Goal: Task Accomplishment & Management: Use online tool/utility

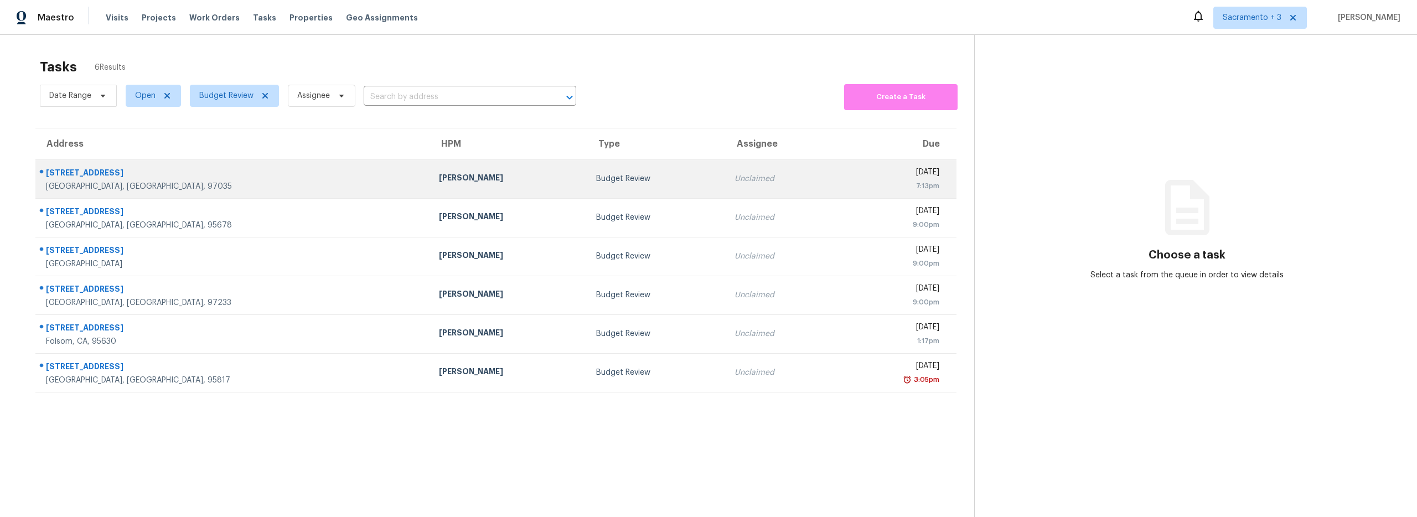
click at [95, 173] on div "[STREET_ADDRESS]" at bounding box center [233, 174] width 375 height 14
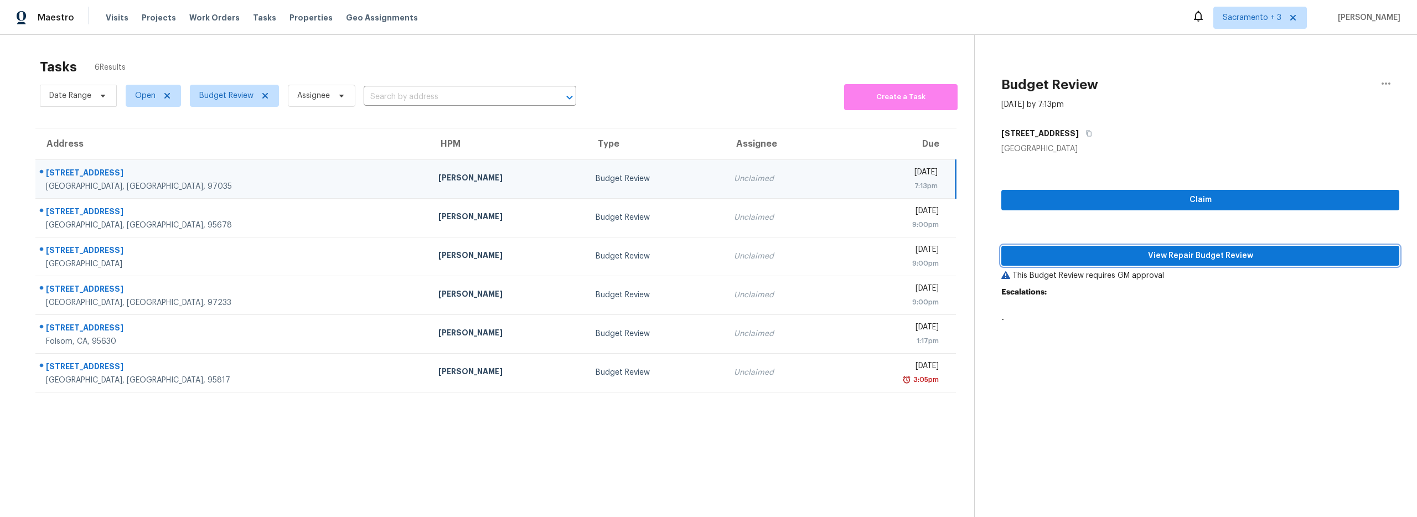
click at [1195, 256] on span "View Repair Budget Review" at bounding box center [1200, 256] width 380 height 14
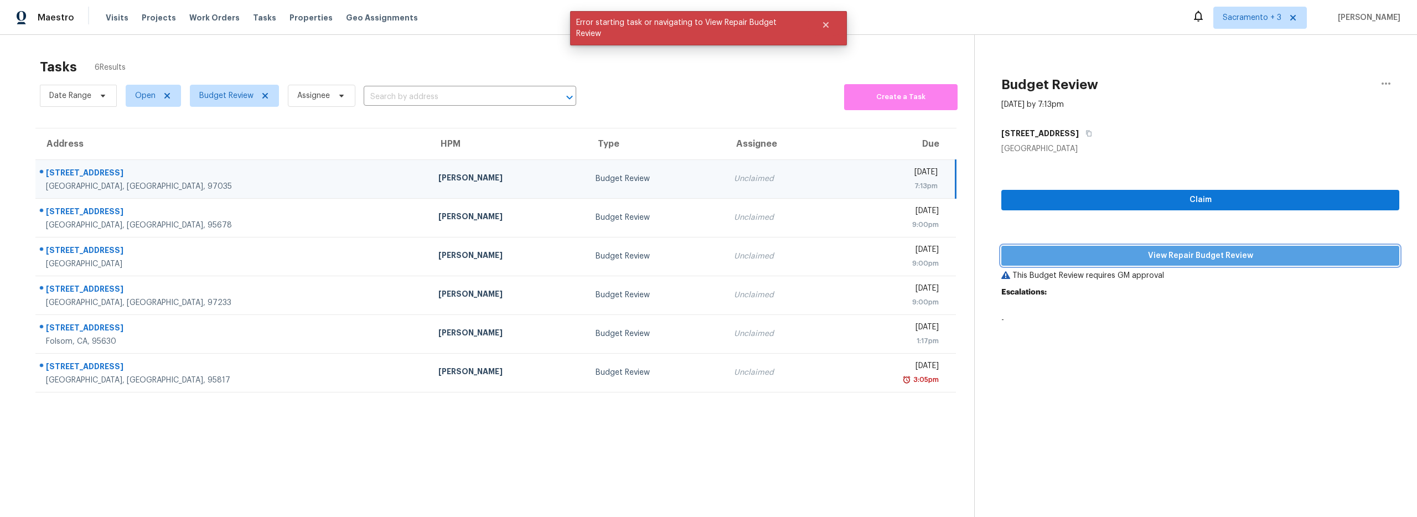
click at [1184, 251] on span "View Repair Budget Review" at bounding box center [1200, 256] width 380 height 14
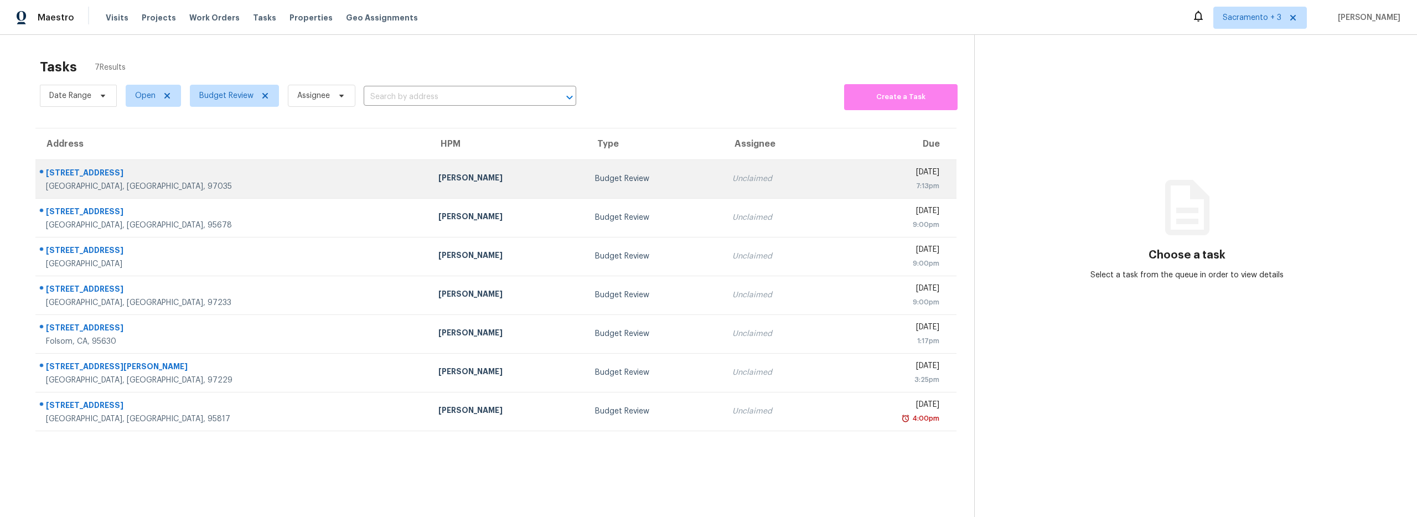
click at [730, 182] on td "Unclaimed" at bounding box center [778, 178] width 110 height 39
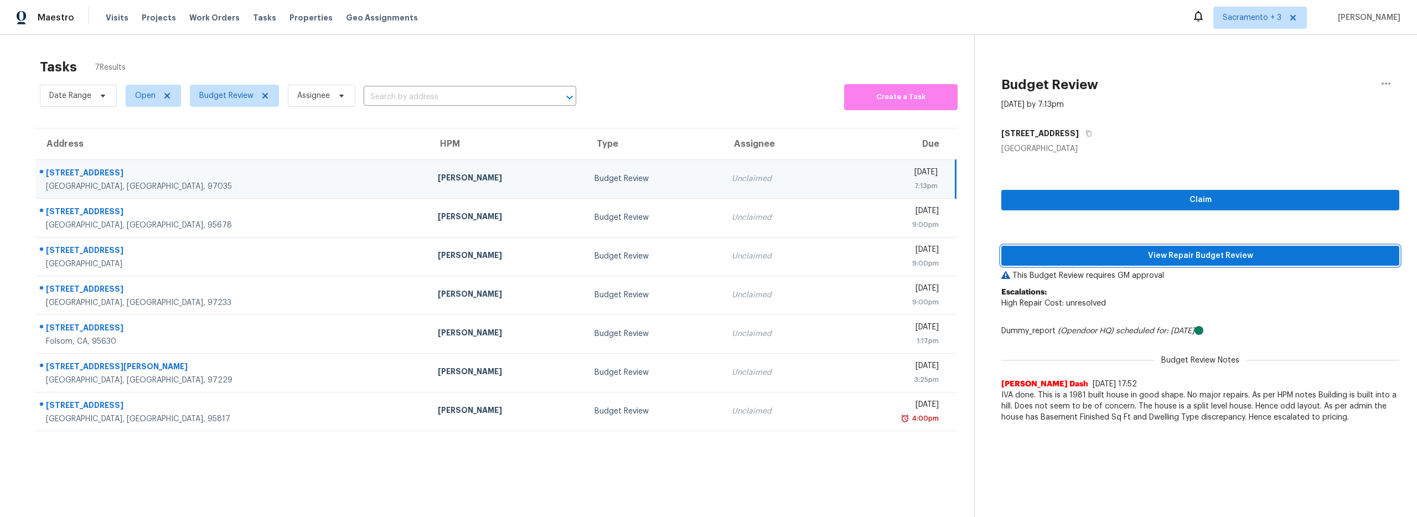
click at [1175, 256] on span "View Repair Budget Review" at bounding box center [1200, 256] width 380 height 14
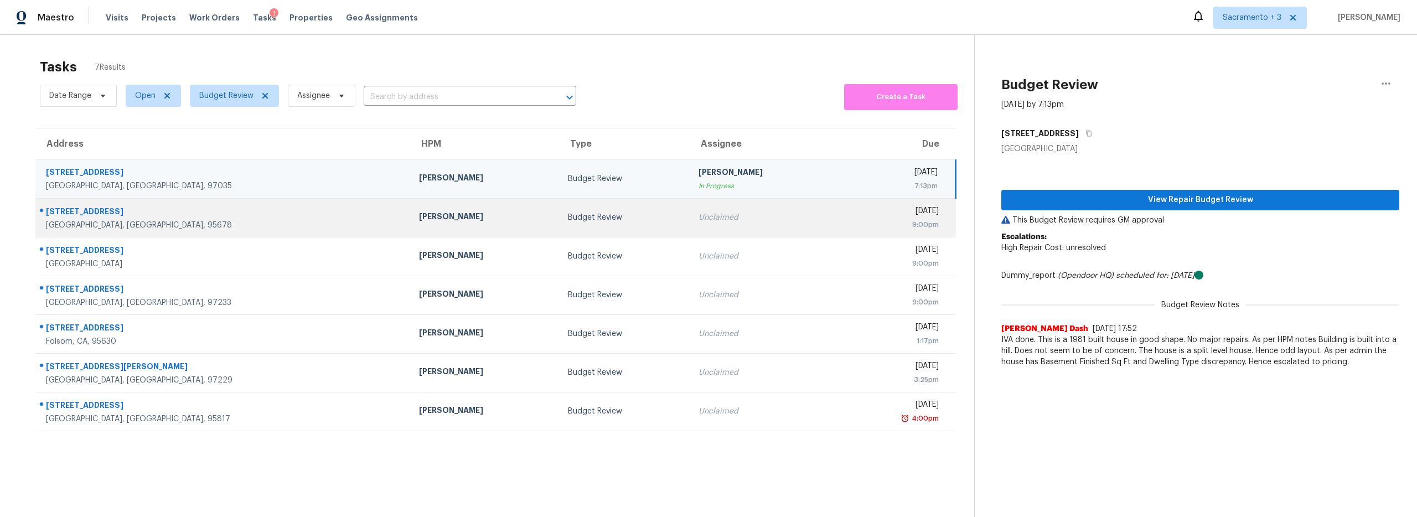
click at [114, 220] on div "Roseville, CA, 95678" at bounding box center [223, 225] width 355 height 11
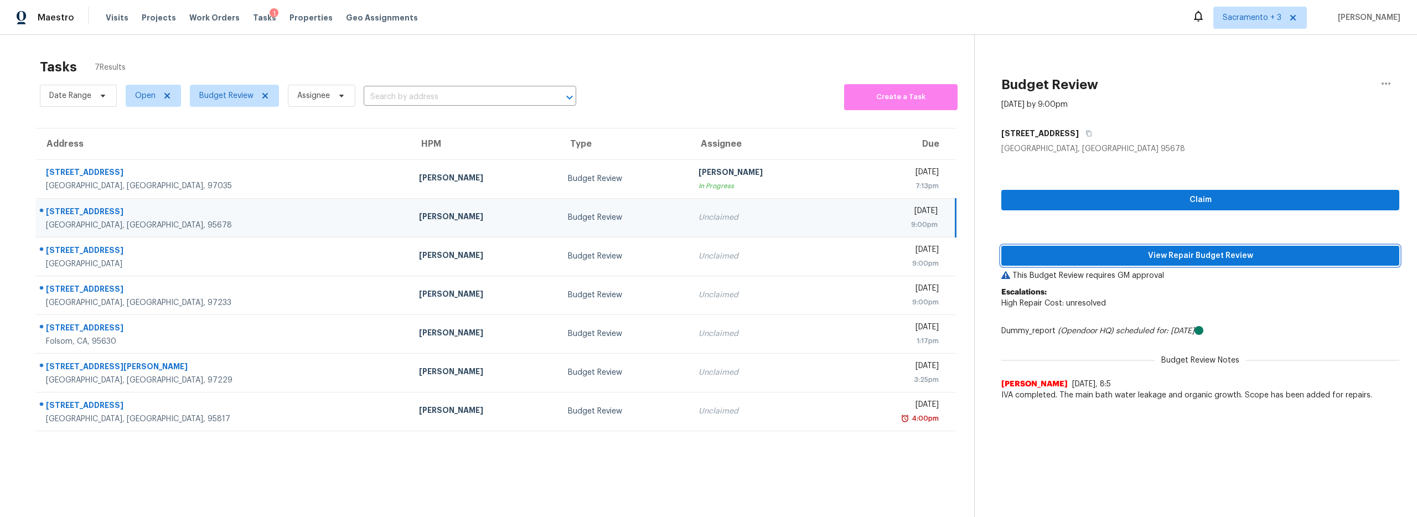
click at [1152, 254] on span "View Repair Budget Review" at bounding box center [1200, 256] width 380 height 14
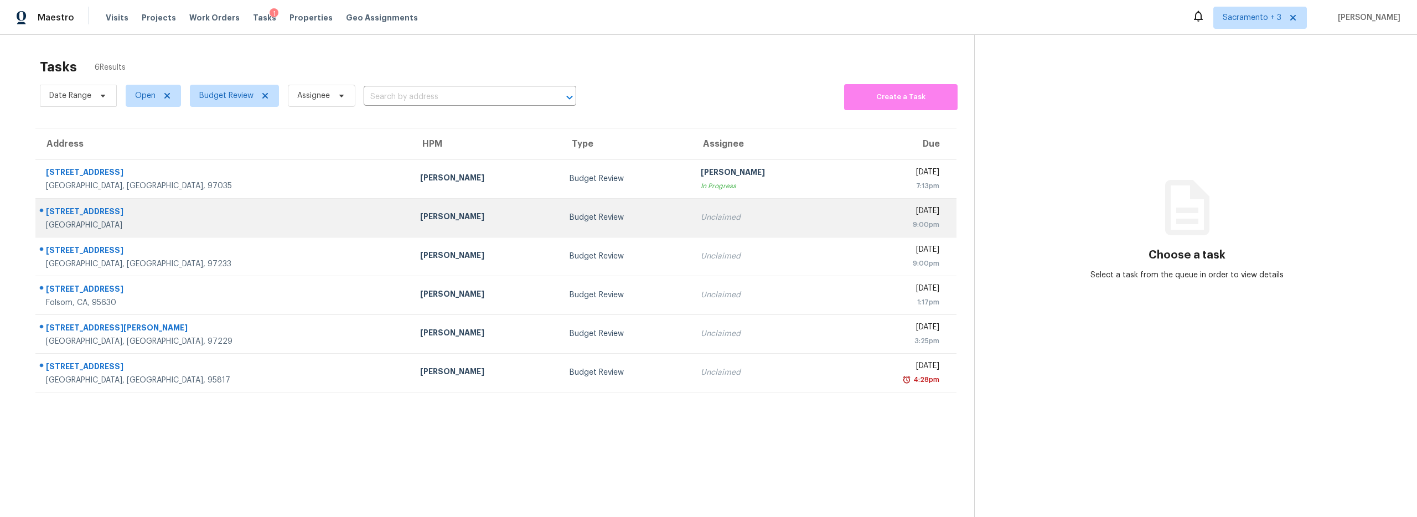
click at [108, 211] on div "[STREET_ADDRESS]" at bounding box center [224, 213] width 356 height 14
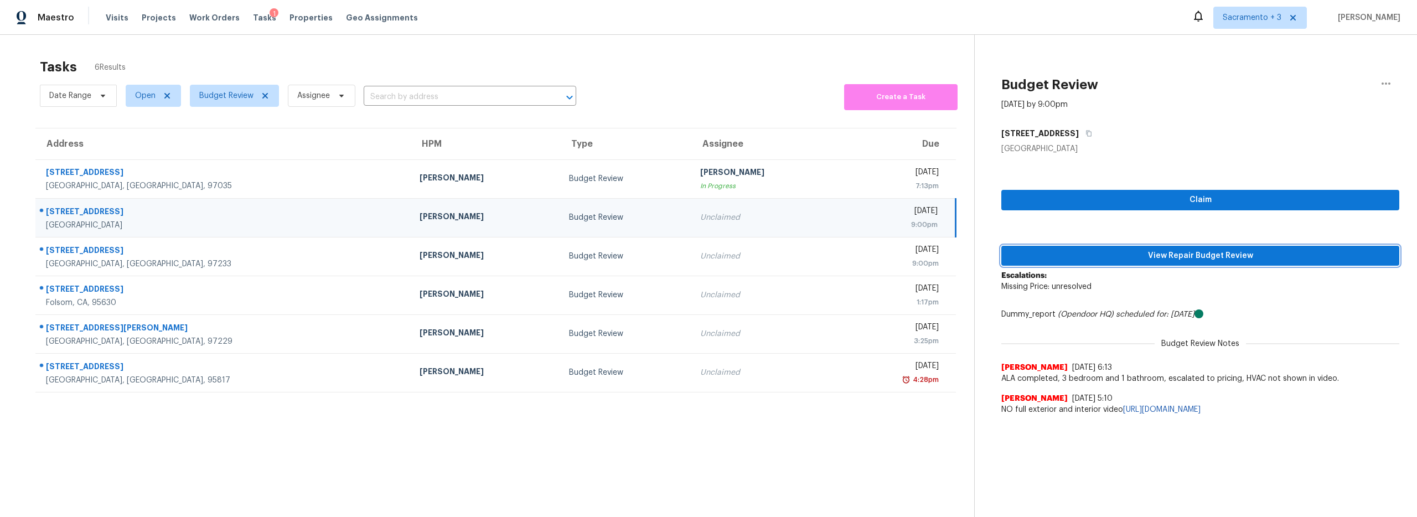
click at [1193, 256] on span "View Repair Budget Review" at bounding box center [1200, 256] width 380 height 14
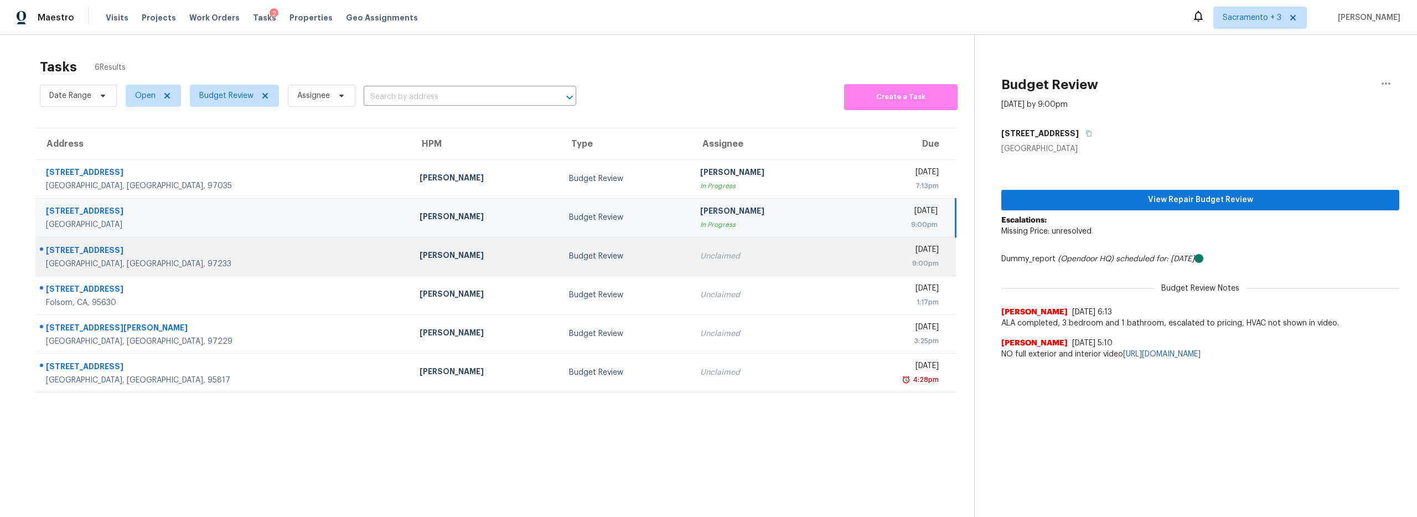
click at [104, 254] on div "[STREET_ADDRESS]" at bounding box center [224, 252] width 356 height 14
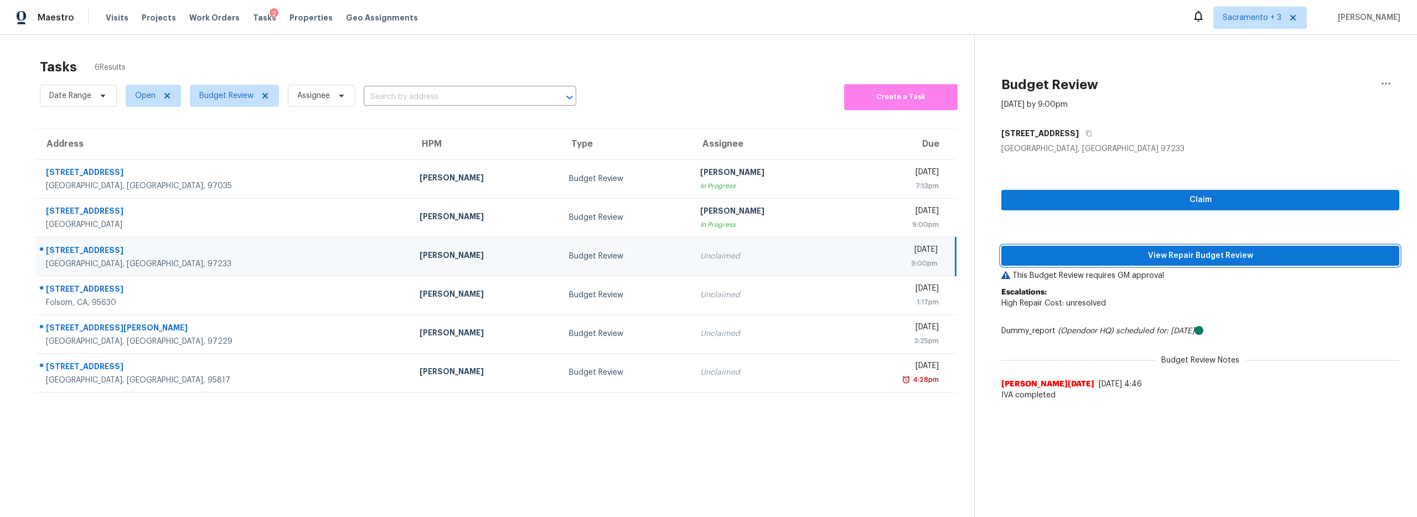
click at [1175, 258] on span "View Repair Budget Review" at bounding box center [1200, 256] width 380 height 14
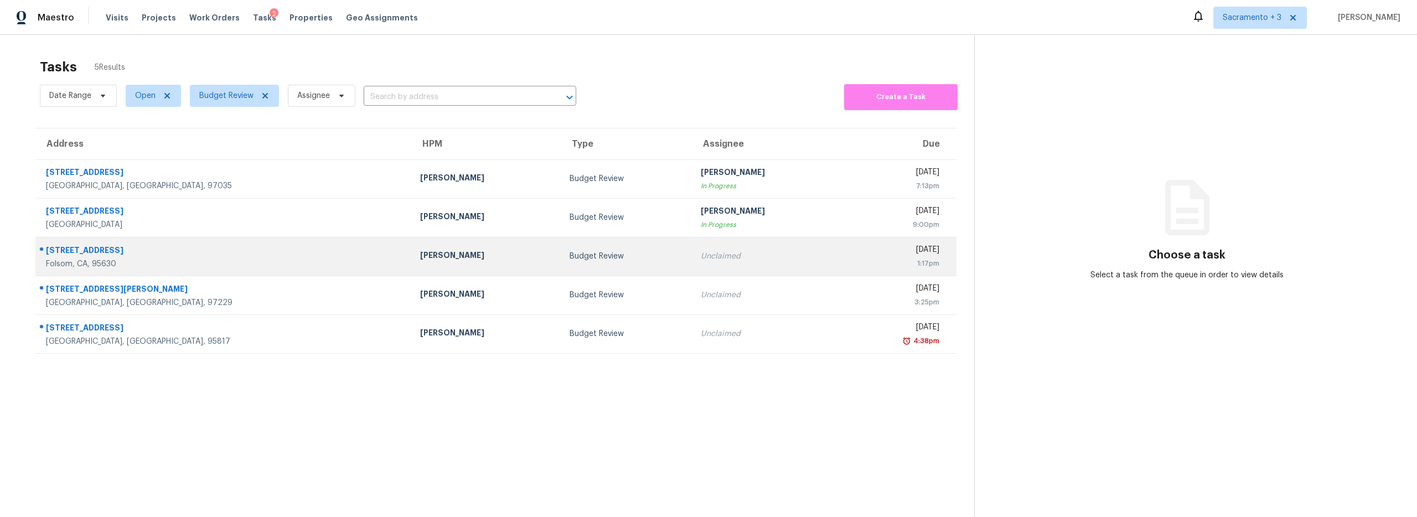
click at [80, 251] on div "[STREET_ADDRESS]" at bounding box center [224, 252] width 356 height 14
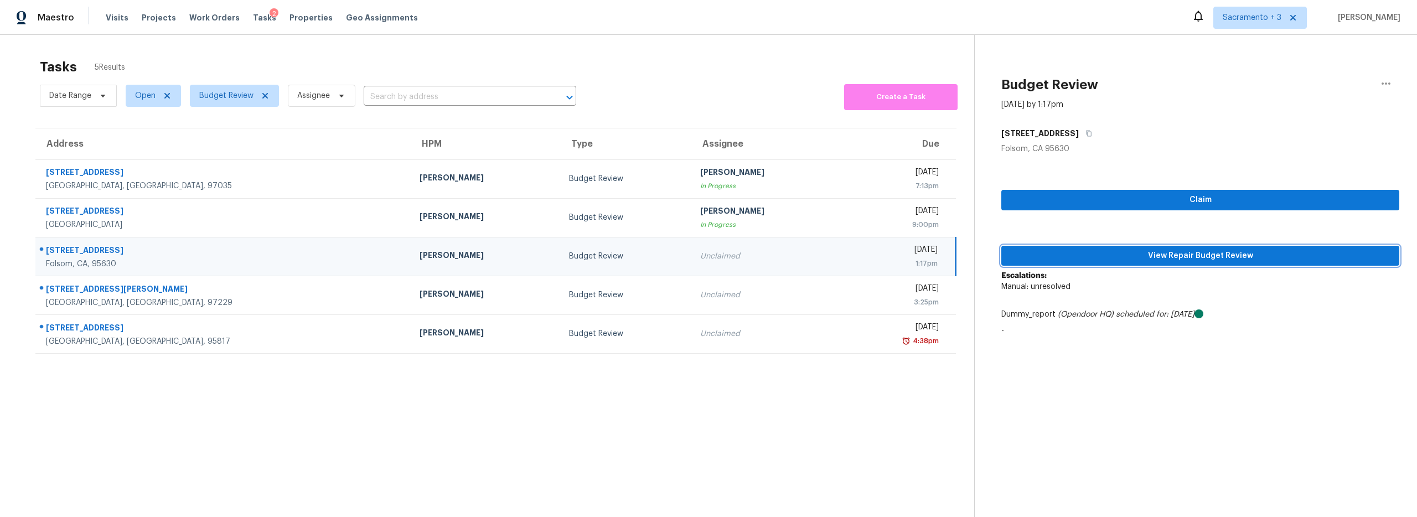
click at [1199, 249] on span "View Repair Budget Review" at bounding box center [1200, 256] width 380 height 14
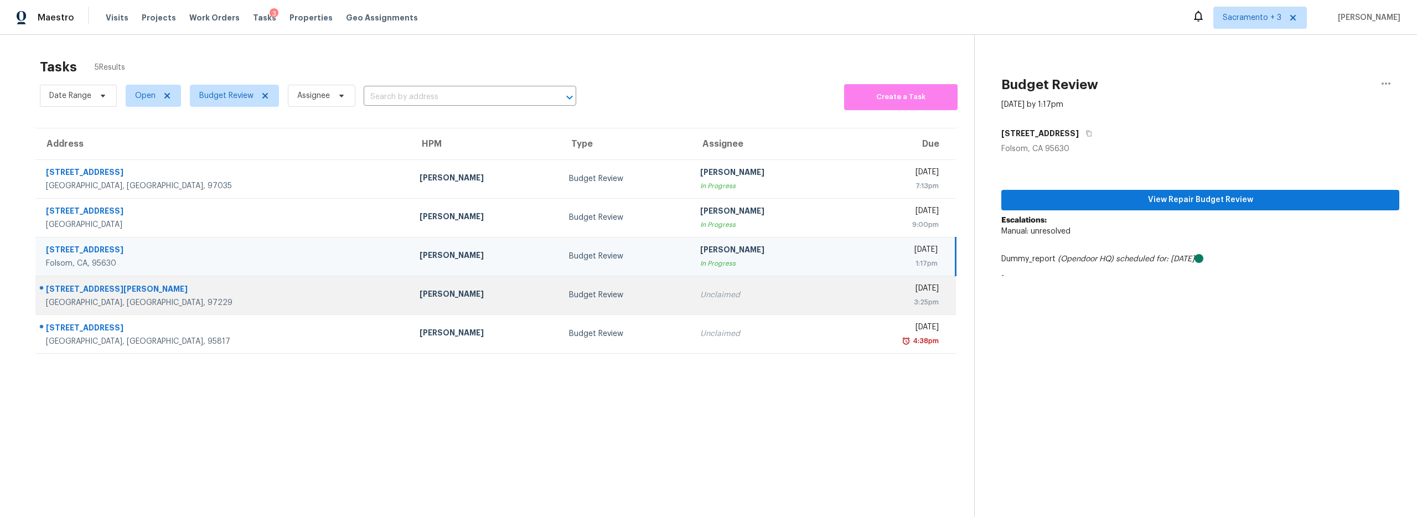
click at [99, 293] on div "[STREET_ADDRESS][PERSON_NAME]" at bounding box center [224, 290] width 356 height 14
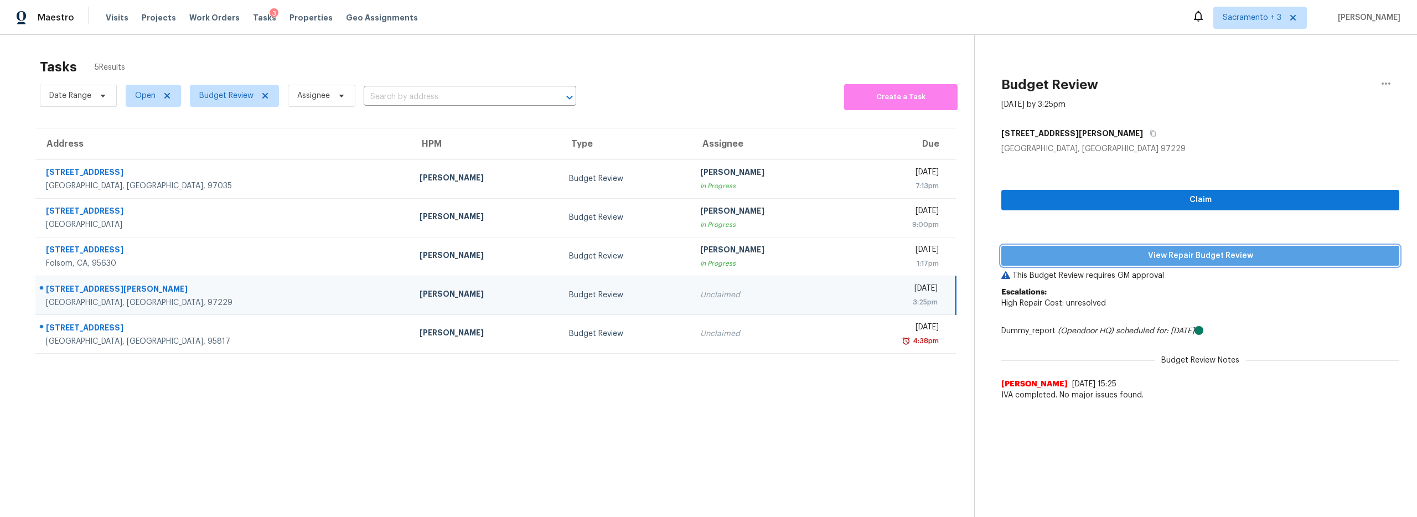
click at [1204, 256] on span "View Repair Budget Review" at bounding box center [1200, 256] width 380 height 14
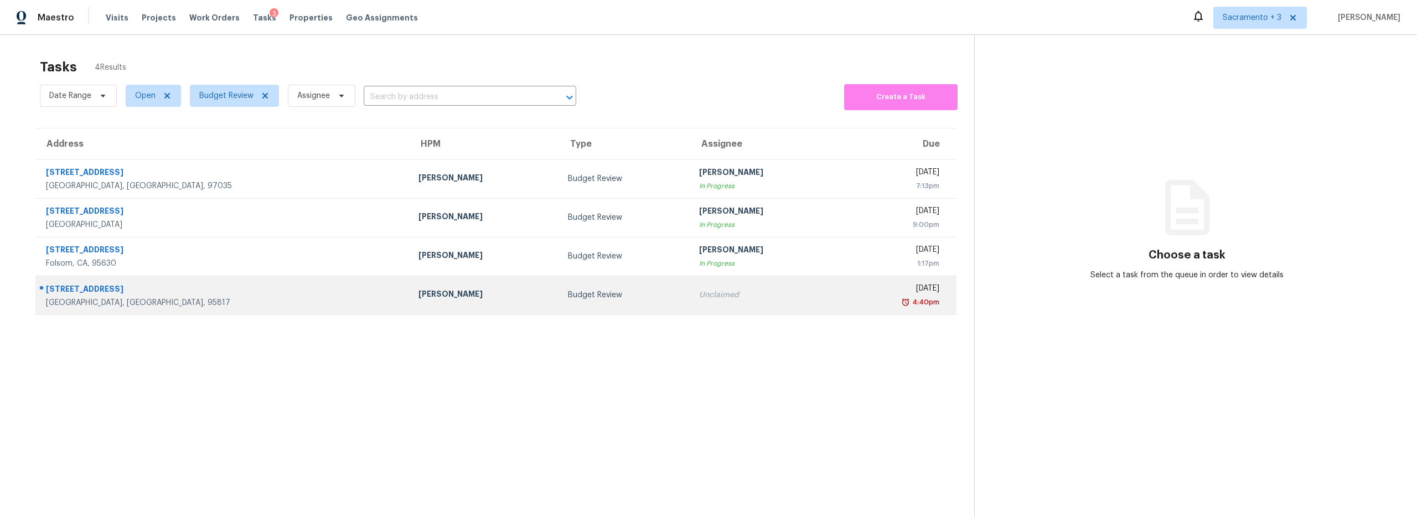
click at [91, 290] on div "[STREET_ADDRESS]" at bounding box center [223, 290] width 355 height 14
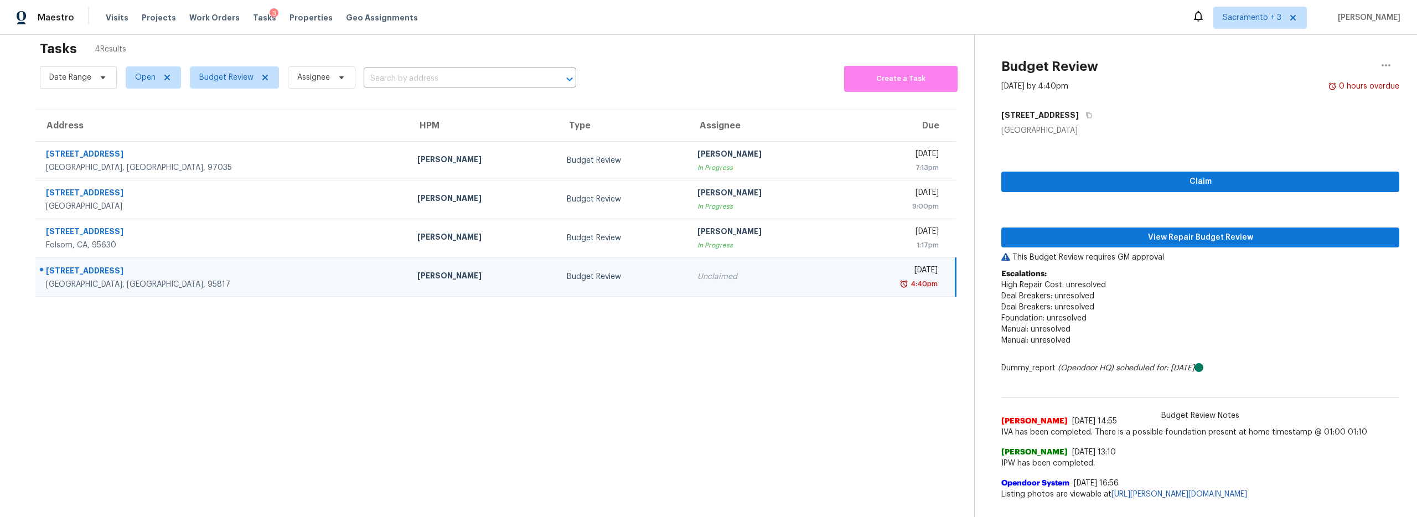
scroll to position [20, 0]
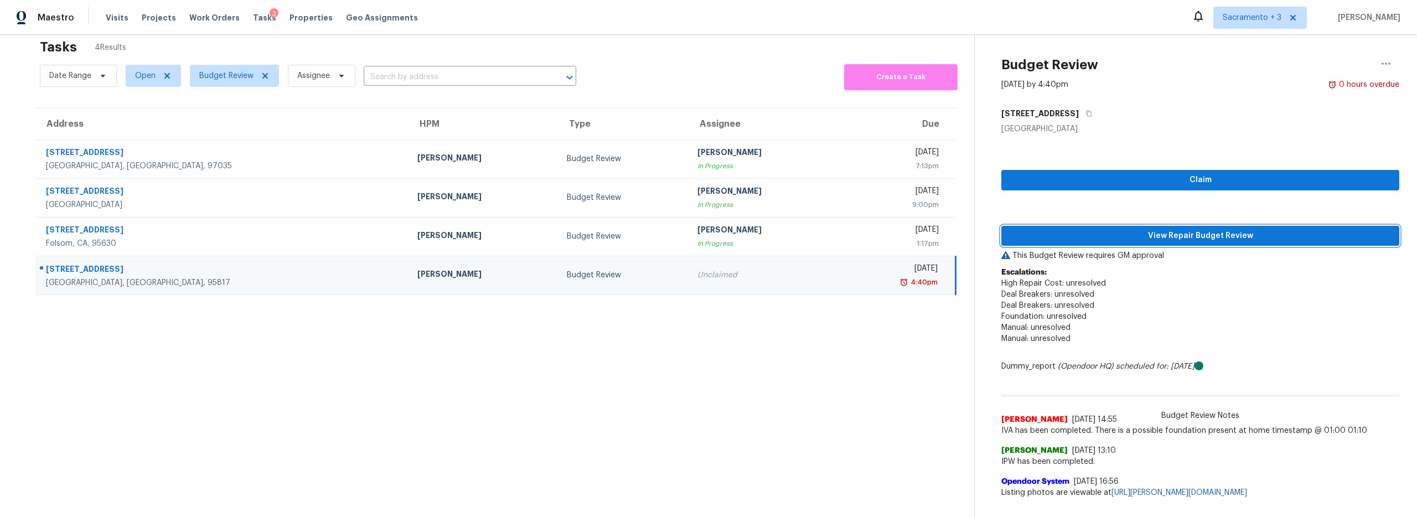
click at [1182, 236] on span "View Repair Budget Review" at bounding box center [1200, 236] width 380 height 14
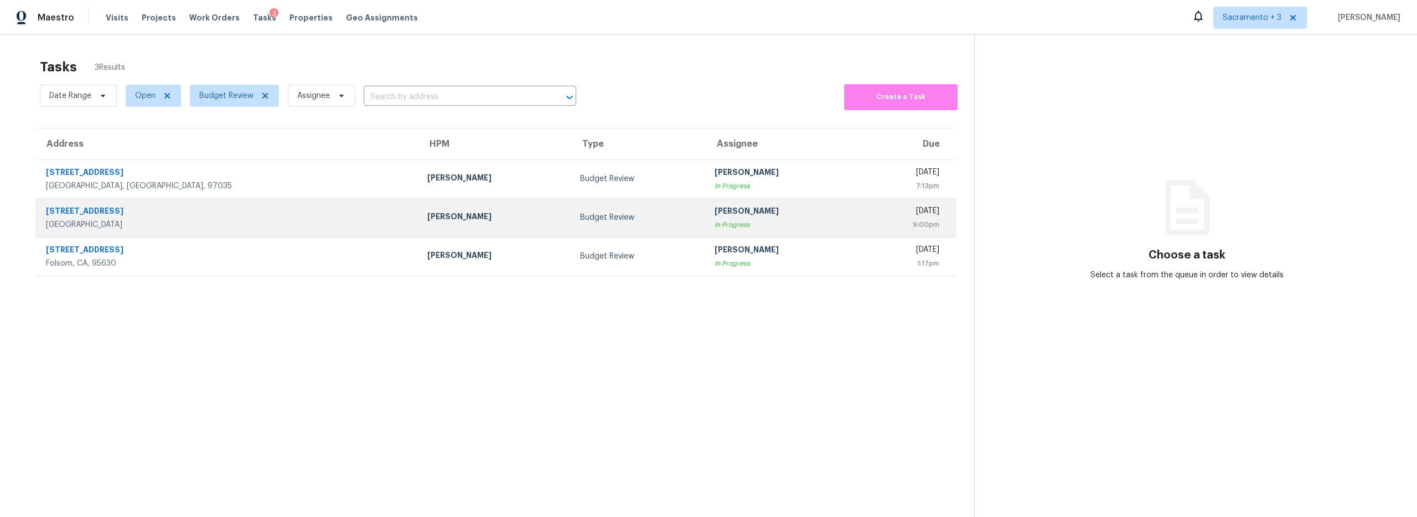
click at [76, 217] on div "[STREET_ADDRESS]" at bounding box center [228, 212] width 364 height 14
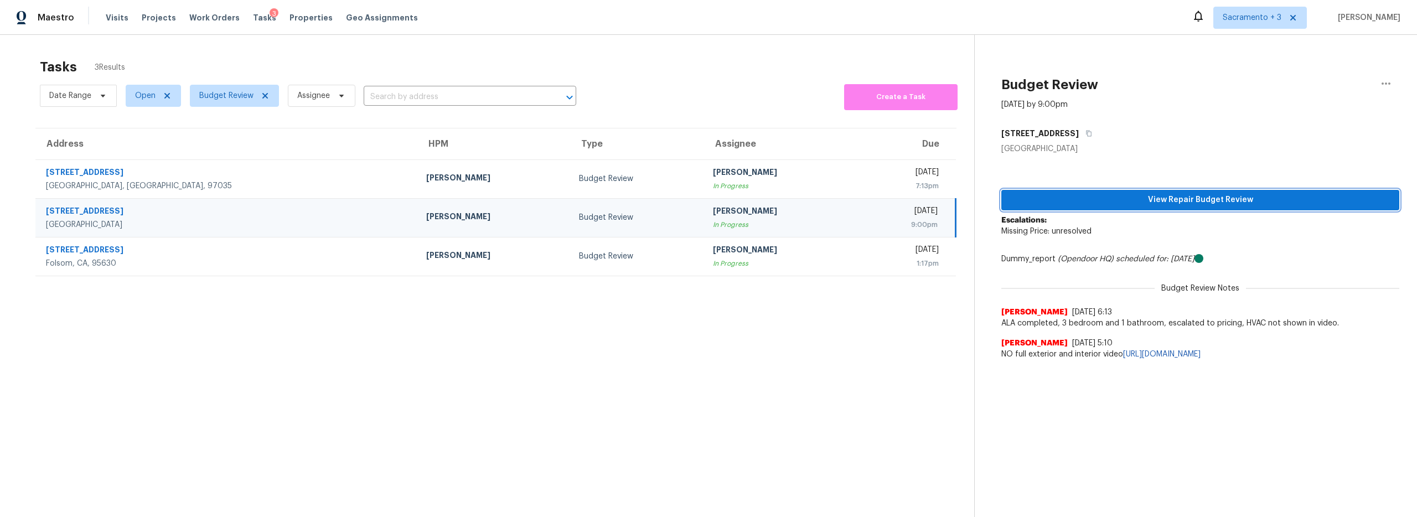
click at [1137, 198] on span "View Repair Budget Review" at bounding box center [1200, 200] width 380 height 14
